Goal: Check status: Check status

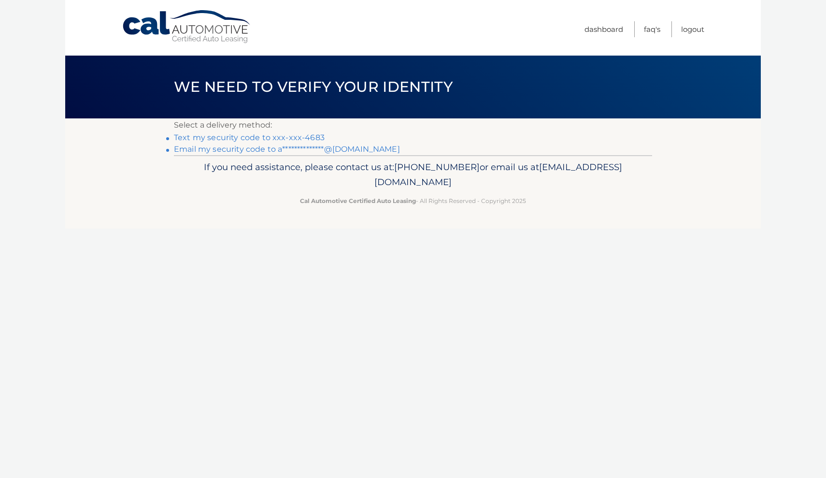
click at [268, 137] on link "Text my security code to xxx-xxx-4683" at bounding box center [249, 137] width 151 height 9
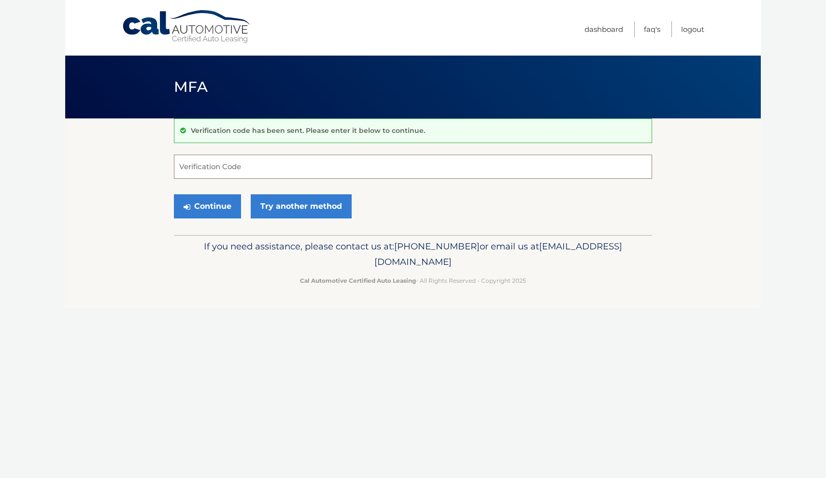
click at [267, 163] on input "Verification Code" at bounding box center [413, 167] width 478 height 24
type input "092695"
click at [216, 208] on button "Continue" at bounding box center [207, 206] width 67 height 24
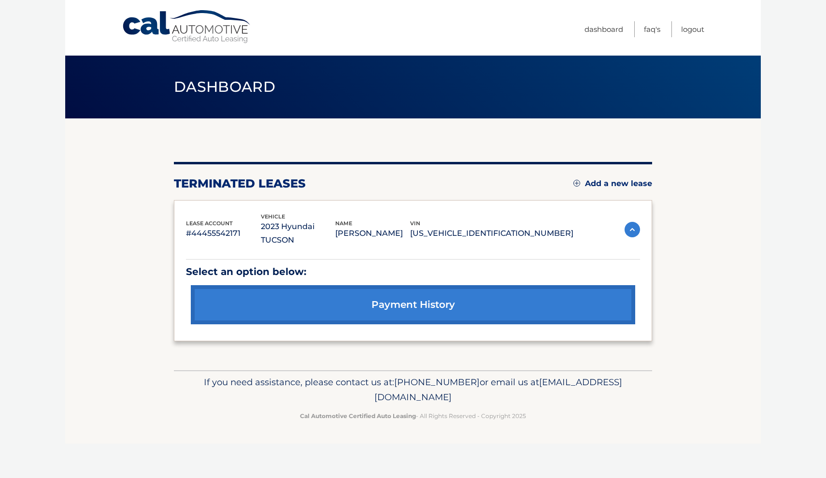
click at [493, 308] on link "payment history" at bounding box center [413, 304] width 444 height 39
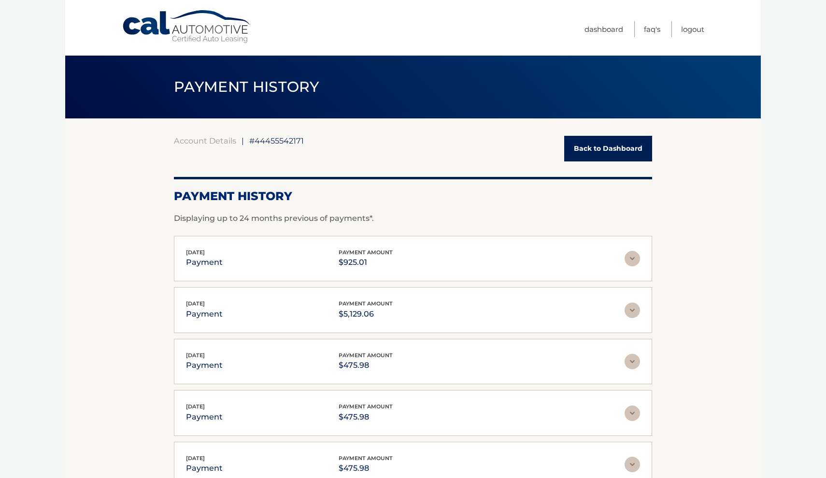
click at [610, 148] on link "Back to Dashboard" at bounding box center [608, 149] width 88 height 26
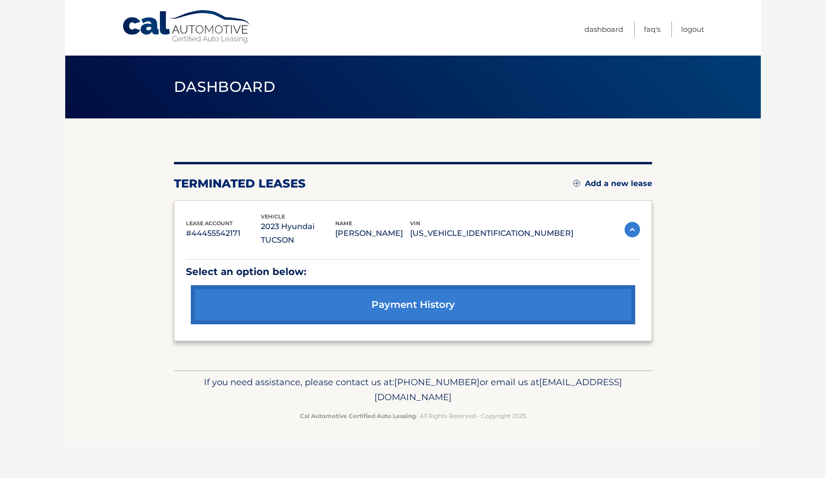
click at [379, 304] on link "payment history" at bounding box center [413, 304] width 444 height 39
